Goal: Find specific page/section: Find specific page/section

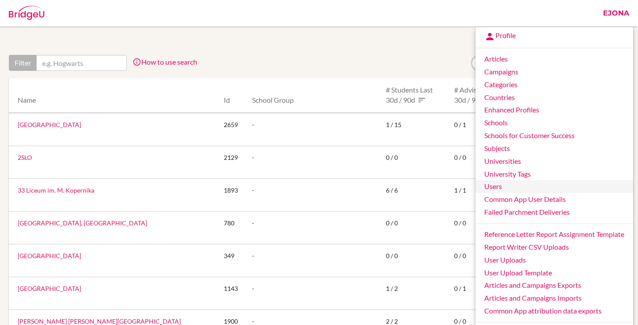
click at [491, 187] on link "Users" at bounding box center [554, 186] width 158 height 13
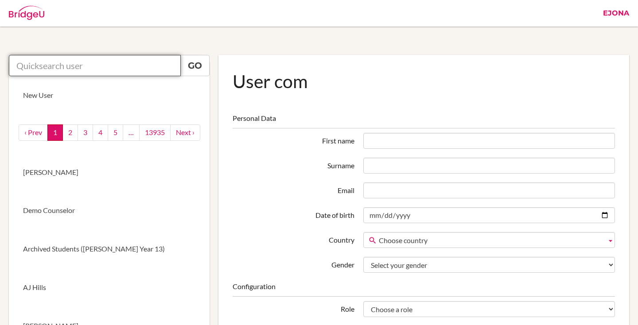
click at [103, 66] on input "text" at bounding box center [95, 65] width 172 height 21
type input "azamat"
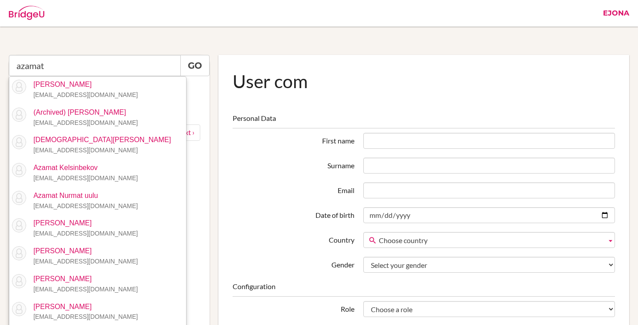
click at [138, 26] on div at bounding box center [301, 13] width 594 height 27
